Goal: Information Seeking & Learning: Learn about a topic

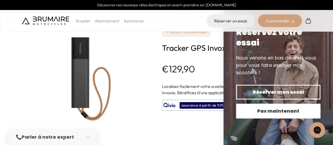
click at [298, 107] on span "Pas maintenant" at bounding box center [278, 110] width 66 height 7
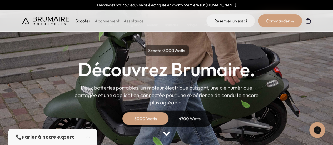
scroll to position [53, 0]
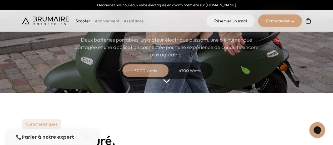
click at [191, 67] on div "4700 Watts" at bounding box center [190, 70] width 42 height 13
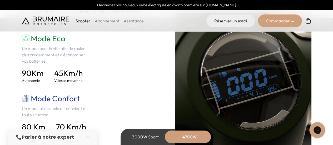
scroll to position [763, 0]
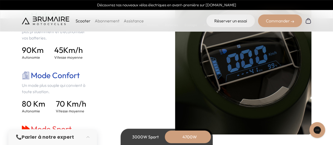
click at [113, 70] on div "Mode Eco Un mode pour la ville afin de rouler plus prudemment et d'économiser v…" at bounding box center [90, 92] width 136 height 163
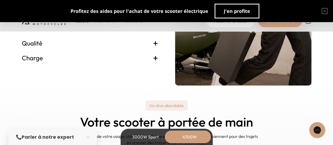
scroll to position [1143, 0]
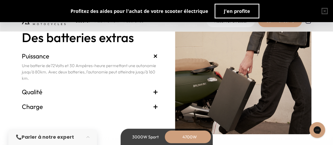
click at [152, 93] on h3 "Qualité +" at bounding box center [90, 92] width 136 height 8
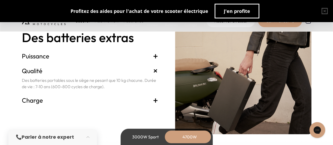
click at [156, 100] on span "+" at bounding box center [155, 100] width 5 height 8
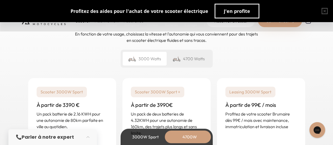
scroll to position [1301, 0]
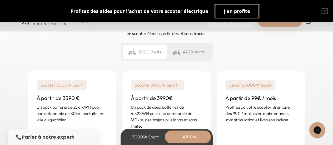
click at [176, 56] on div "4700 Watts" at bounding box center [189, 52] width 44 height 14
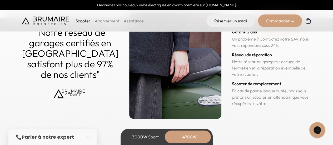
scroll to position [2718, 0]
